Goal: Obtain resource: Obtain resource

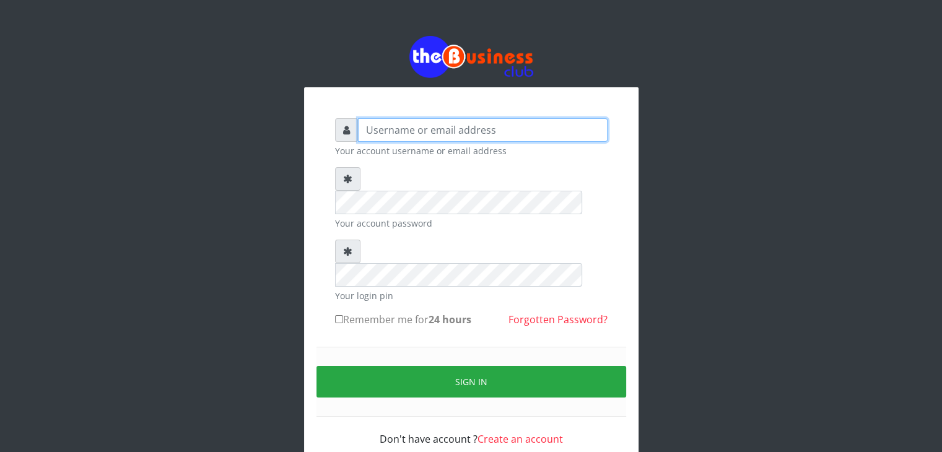
type input "Wisdomtelecom"
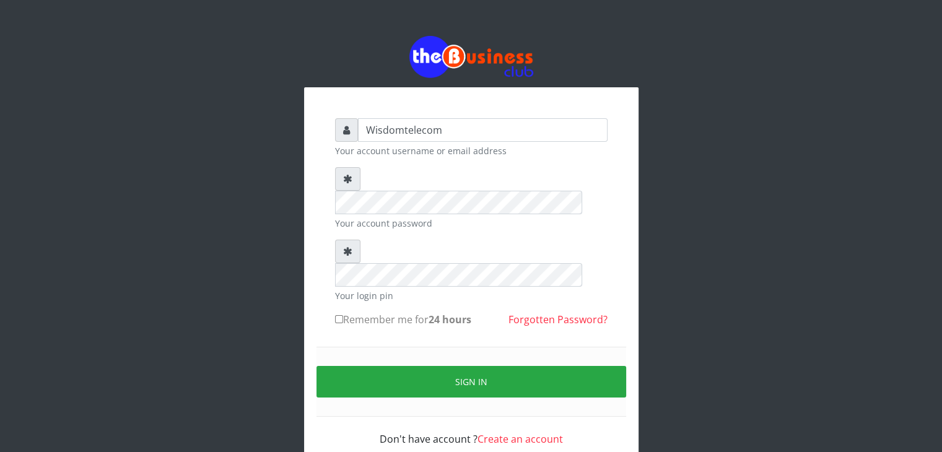
click at [575, 90] on div "Wisdomtelecom Your account username or email address Your account password Your…" at bounding box center [471, 279] width 334 height 384
click at [339, 315] on input "Remember me for 24 hours" at bounding box center [339, 319] width 8 height 8
checkbox input "true"
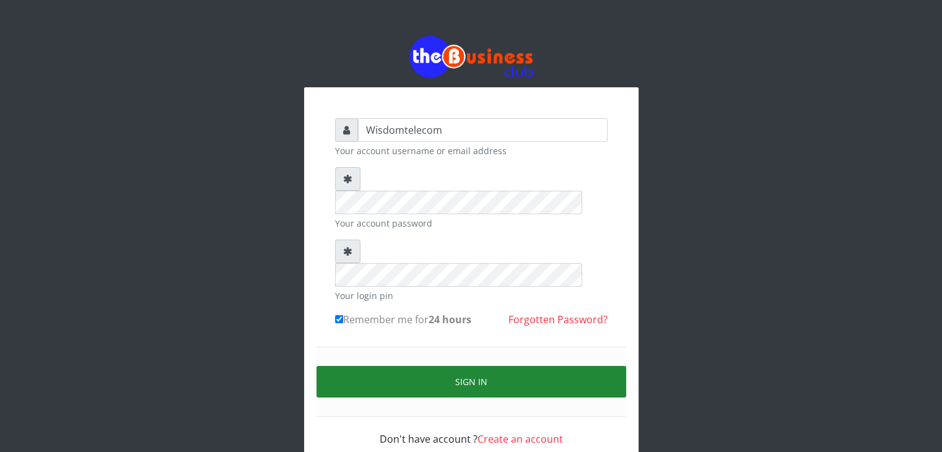
click at [407, 366] on button "Sign in" at bounding box center [471, 382] width 310 height 32
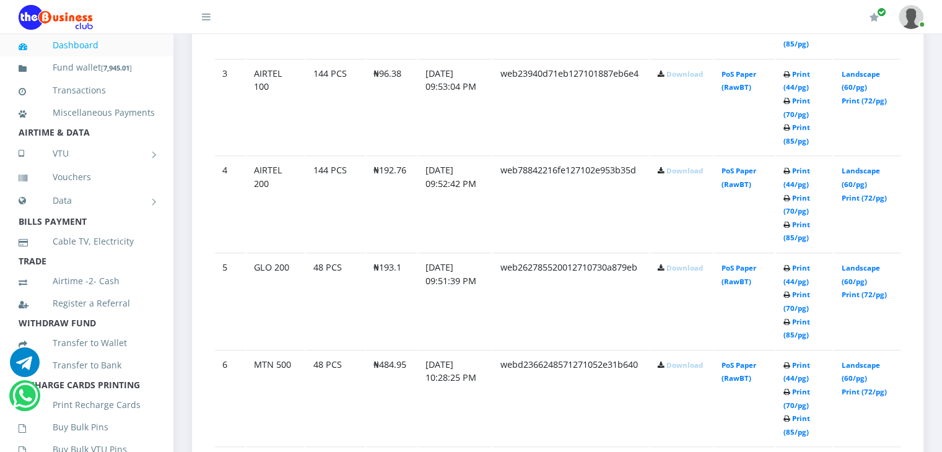
scroll to position [982, 0]
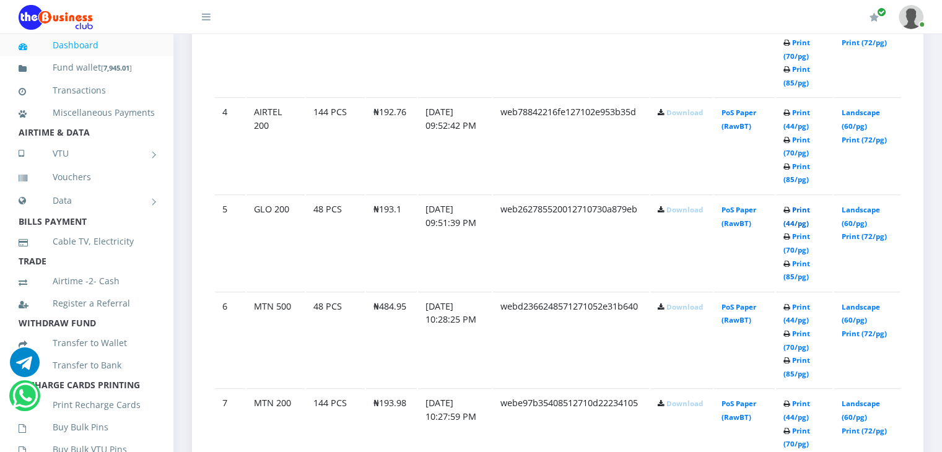
click at [792, 217] on link "Print (44/pg)" at bounding box center [796, 216] width 27 height 23
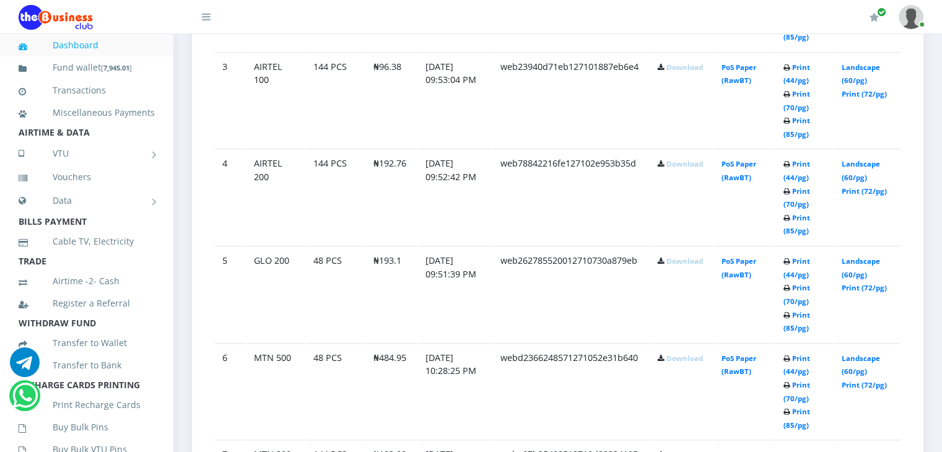
scroll to position [982, 0]
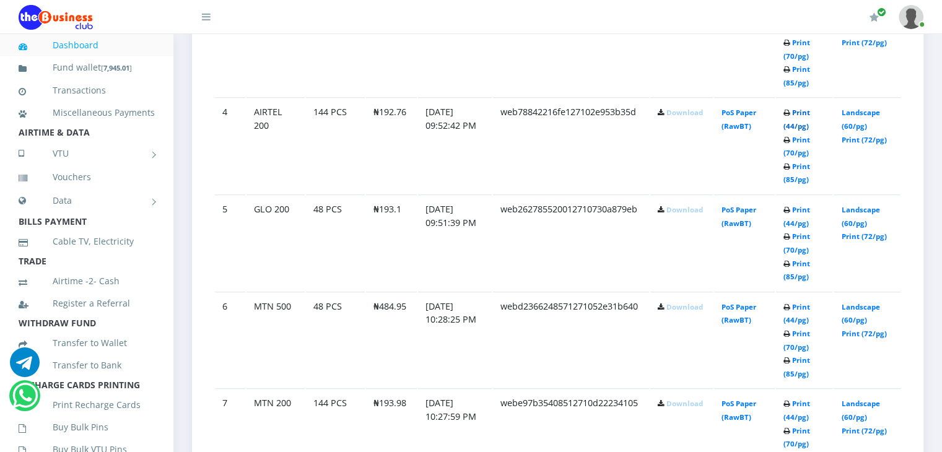
click at [783, 122] on link "Print (44/pg)" at bounding box center [796, 119] width 27 height 23
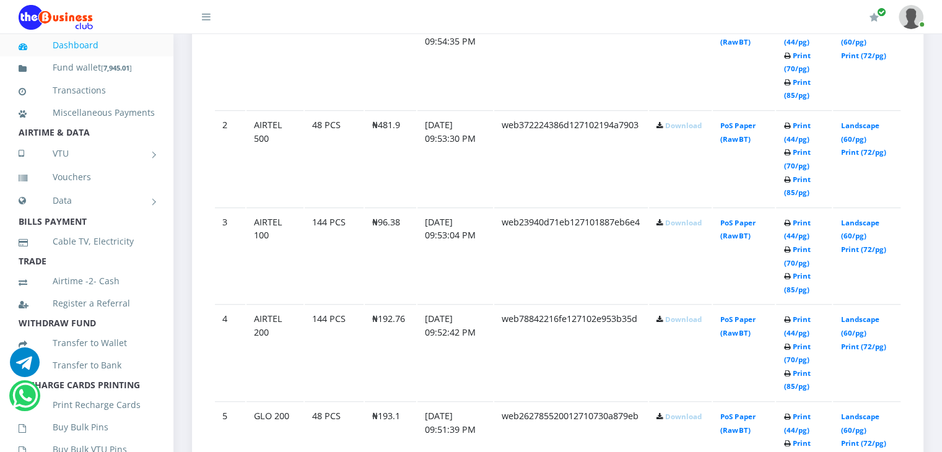
scroll to position [808, 0]
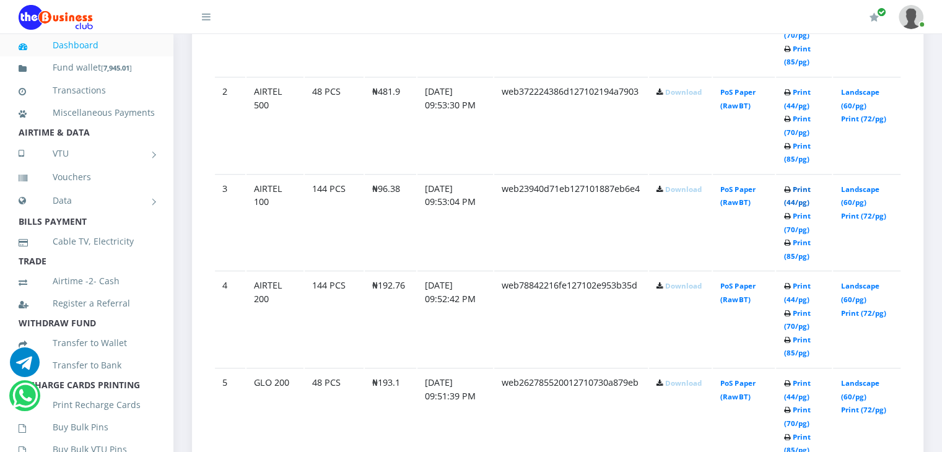
click at [790, 203] on link "Print (44/pg)" at bounding box center [796, 195] width 27 height 23
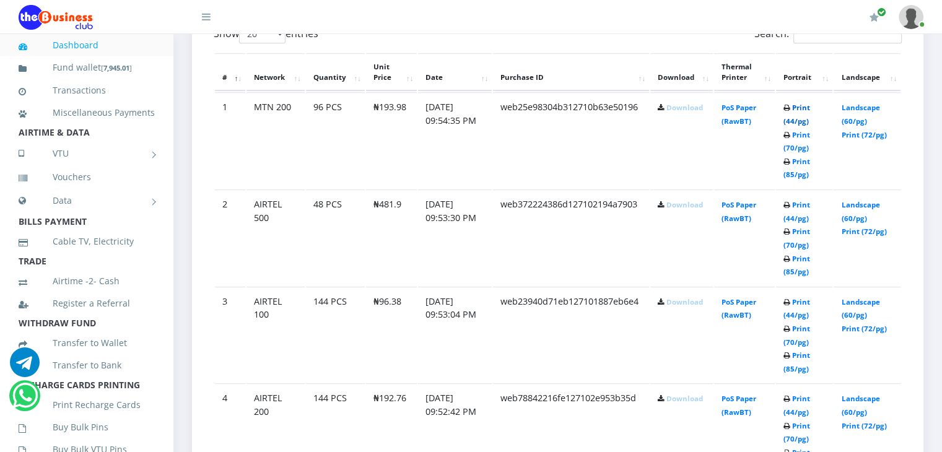
click at [790, 119] on link "Print (44/pg)" at bounding box center [796, 114] width 27 height 23
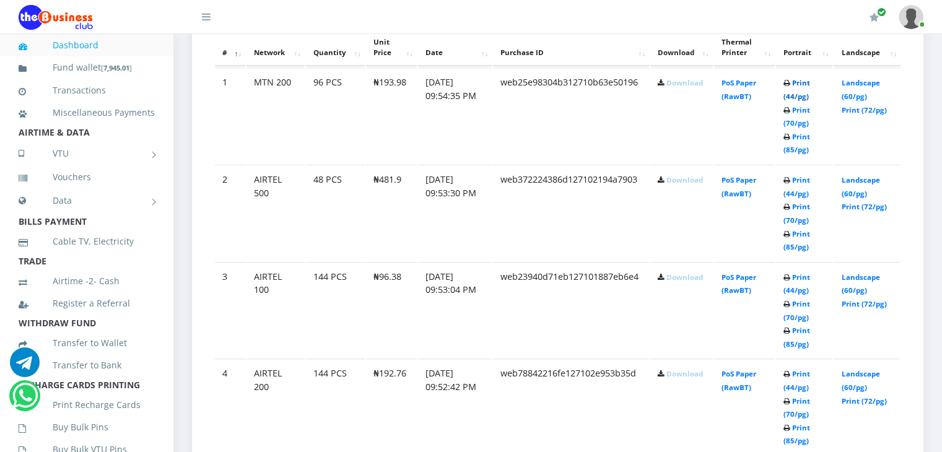
click at [789, 97] on link "Print (44/pg)" at bounding box center [796, 89] width 27 height 23
